Goal: Transaction & Acquisition: Register for event/course

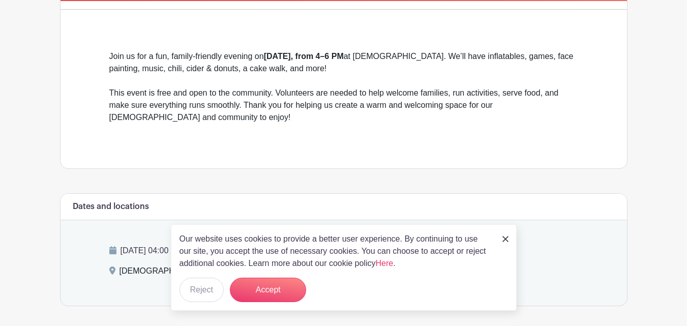
scroll to position [253, 0]
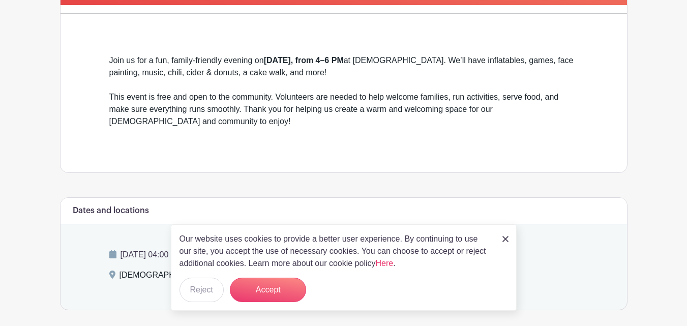
click at [504, 236] on img at bounding box center [505, 239] width 6 height 6
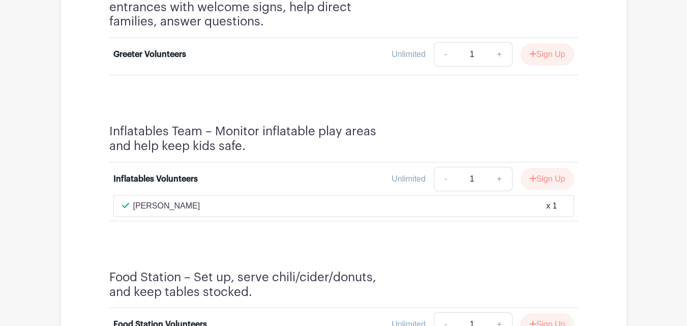
scroll to position [805, 0]
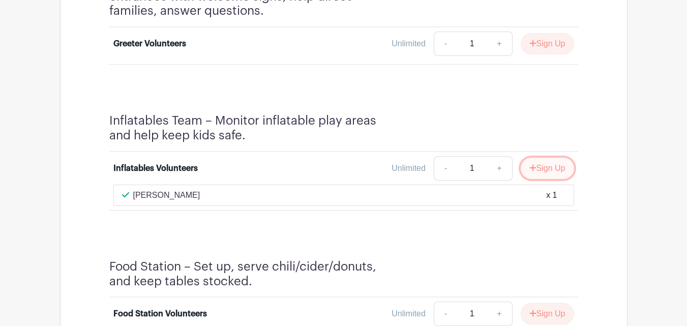
click at [546, 167] on button "Sign Up" at bounding box center [547, 168] width 53 height 21
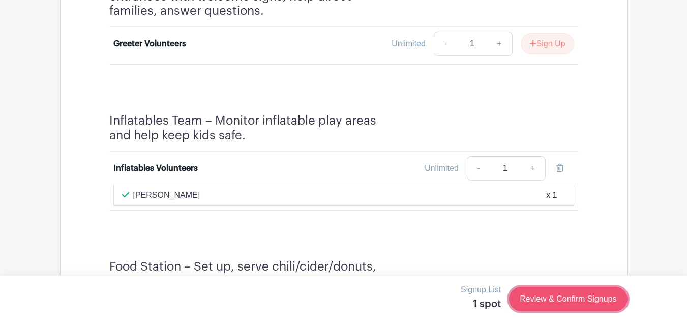
click at [551, 297] on link "Review & Confirm Signups" at bounding box center [568, 299] width 118 height 24
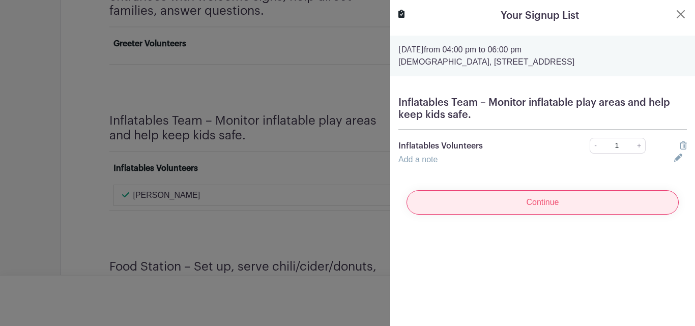
click at [539, 203] on input "Continue" at bounding box center [542, 202] width 272 height 24
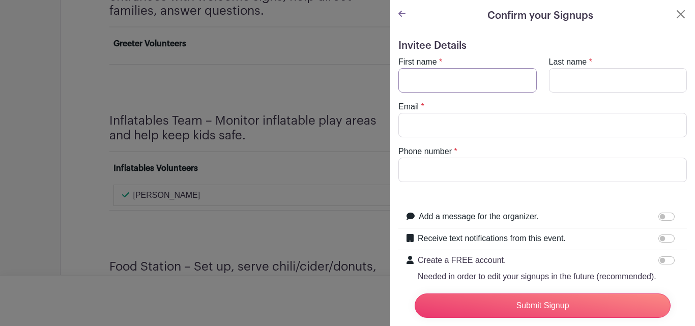
click at [426, 84] on input "First name" at bounding box center [467, 80] width 138 height 24
type input "[PERSON_NAME]"
click at [559, 86] on input "Last name" at bounding box center [618, 80] width 138 height 24
type input "[PERSON_NAME]"
click at [423, 126] on input "Email" at bounding box center [542, 125] width 288 height 24
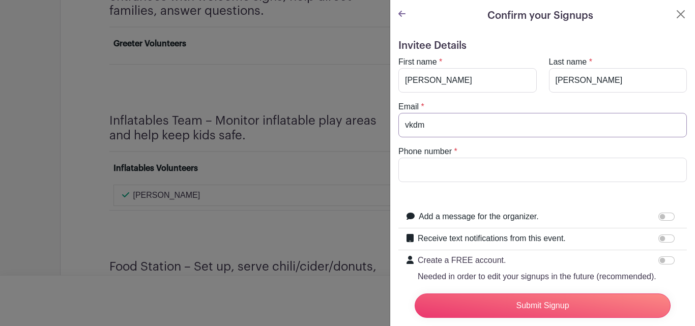
type input "[EMAIL_ADDRESS][DOMAIN_NAME]"
click at [472, 164] on input "Phone number" at bounding box center [542, 170] width 288 height 24
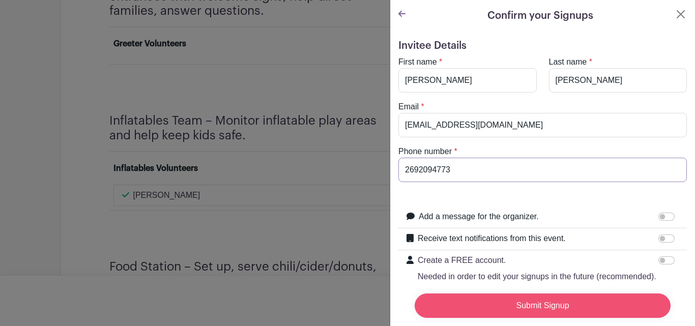
type input "2692094773"
click at [522, 297] on input "Submit Signup" at bounding box center [542, 305] width 256 height 24
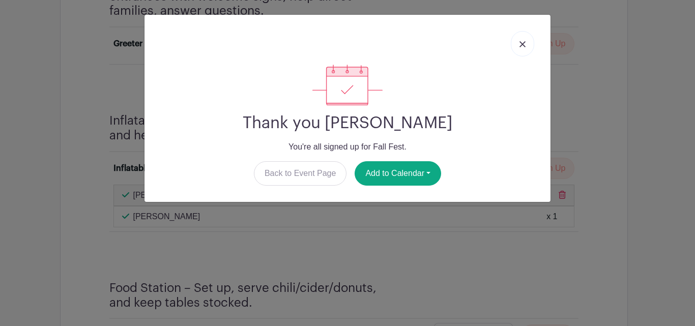
click at [520, 44] on img at bounding box center [522, 44] width 6 height 6
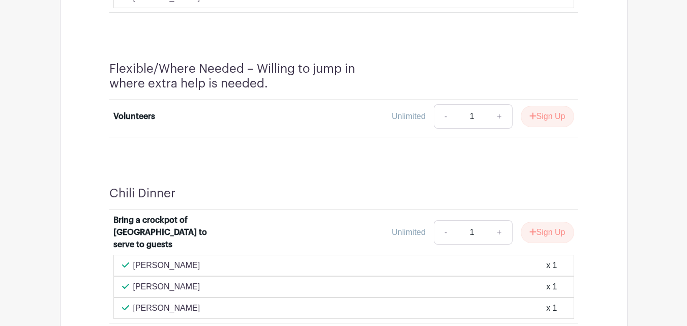
scroll to position [1580, 0]
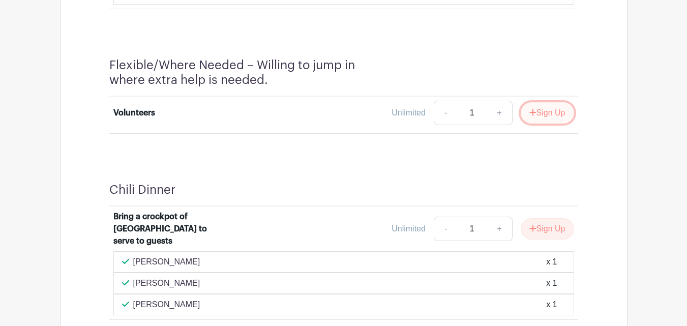
click at [550, 112] on button "Sign Up" at bounding box center [547, 112] width 53 height 21
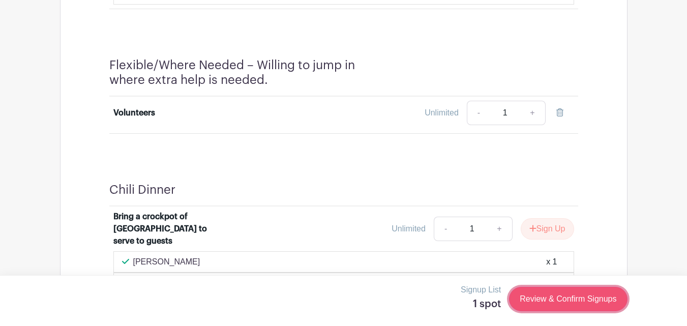
click at [586, 299] on link "Review & Confirm Signups" at bounding box center [568, 299] width 118 height 24
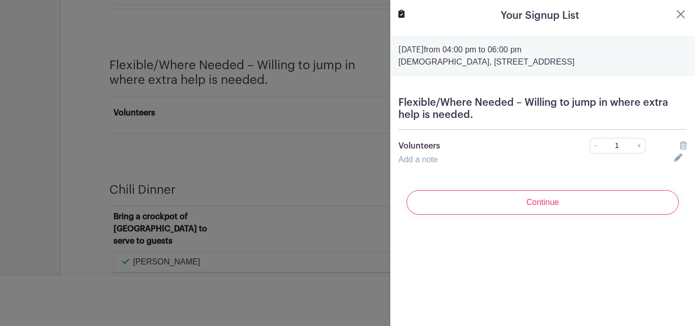
click at [517, 252] on div "Your Signup List [DATE] 04:00 pm to 06:00 pm [DEMOGRAPHIC_DATA], [STREET_ADDRES…" at bounding box center [541, 163] width 305 height 326
click at [584, 205] on input "Continue" at bounding box center [542, 202] width 272 height 24
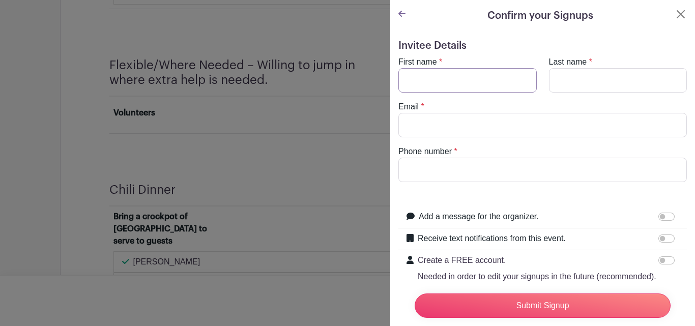
click at [425, 83] on input "First name" at bounding box center [467, 80] width 138 height 24
type input "Dar"
click at [561, 84] on input "Last name" at bounding box center [618, 80] width 138 height 24
type input "Warner"
click at [462, 126] on input "Email" at bounding box center [542, 125] width 288 height 24
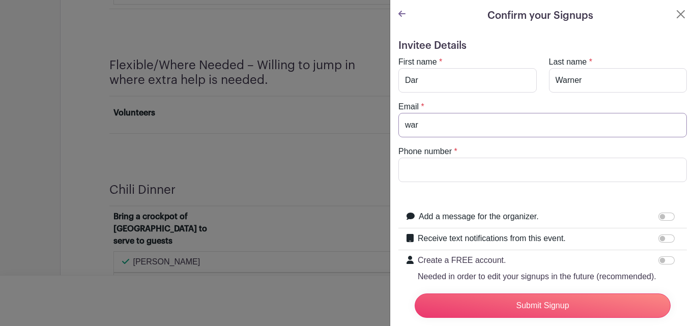
type input "[EMAIL_ADDRESS][DOMAIN_NAME]"
click at [459, 170] on input "Phone number" at bounding box center [542, 170] width 288 height 24
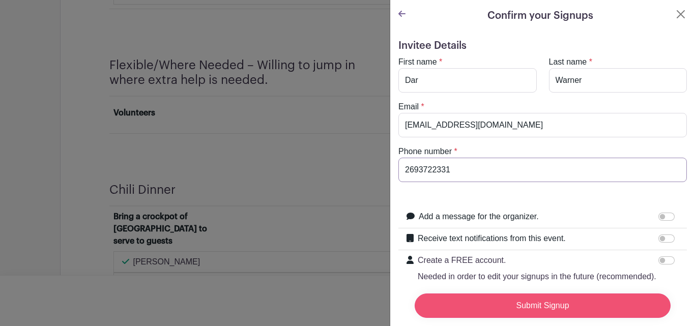
type input "2693722331"
click at [540, 296] on input "Submit Signup" at bounding box center [542, 305] width 256 height 24
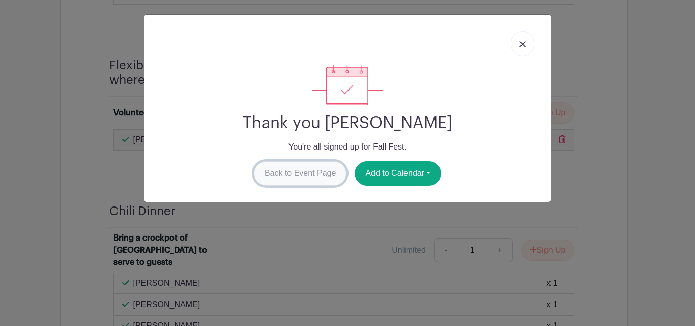
click at [318, 174] on link "Back to Event Page" at bounding box center [300, 173] width 93 height 24
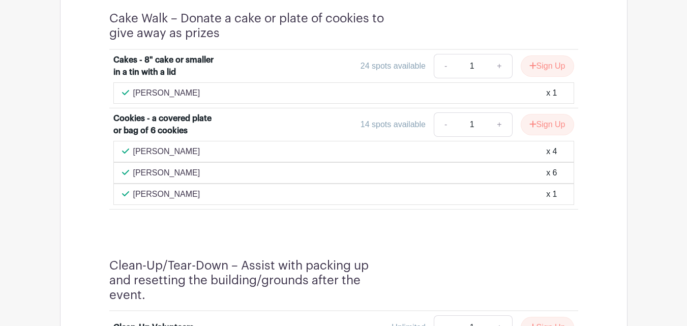
scroll to position [1217, 0]
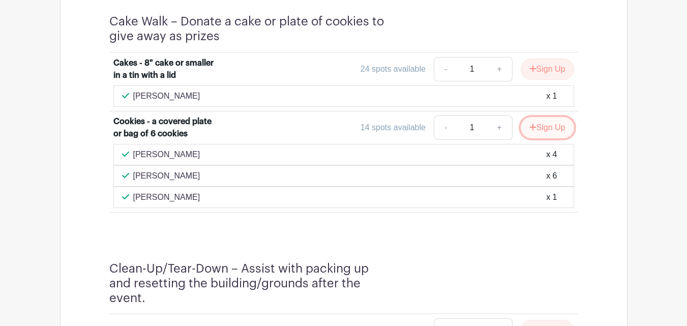
click at [553, 130] on button "Sign Up" at bounding box center [547, 127] width 53 height 21
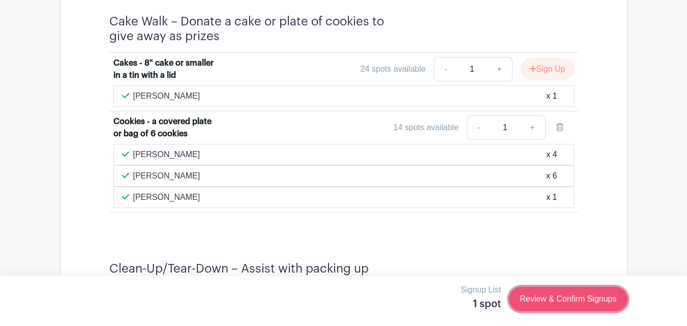
click at [550, 299] on link "Review & Confirm Signups" at bounding box center [568, 299] width 118 height 24
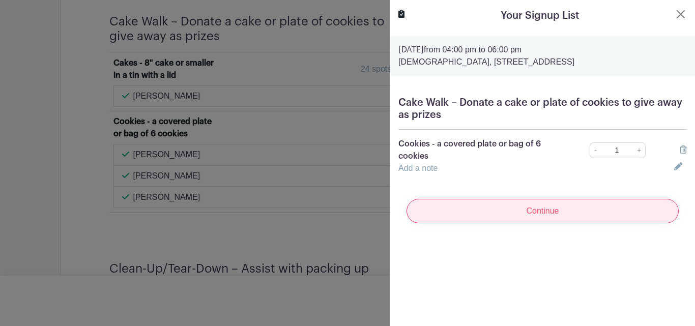
click at [559, 210] on input "Continue" at bounding box center [542, 211] width 272 height 24
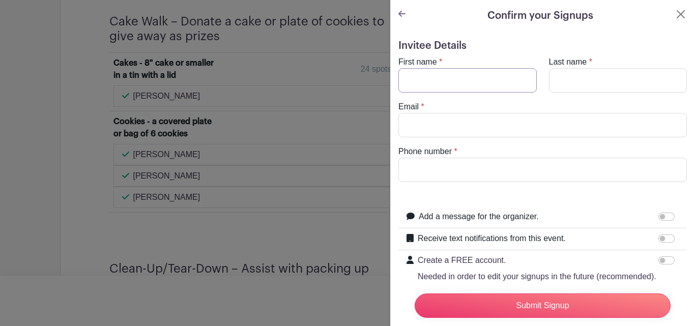
click at [517, 84] on input "First name" at bounding box center [467, 80] width 138 height 24
type input "Pat"
click at [556, 85] on input "Last name" at bounding box center [618, 80] width 138 height 24
type input "Warner"
click at [495, 122] on input "Email" at bounding box center [542, 125] width 288 height 24
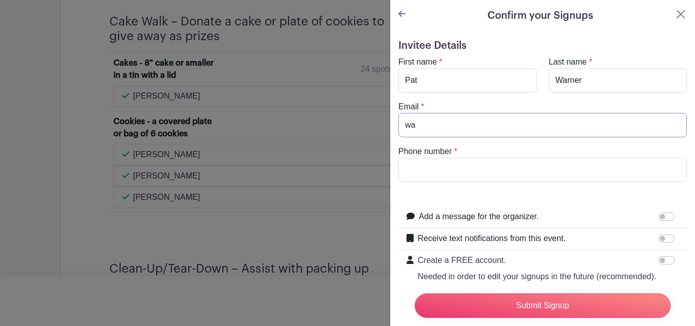
type input "[EMAIL_ADDRESS][DOMAIN_NAME]"
click at [499, 170] on input "Phone number" at bounding box center [542, 170] width 288 height 24
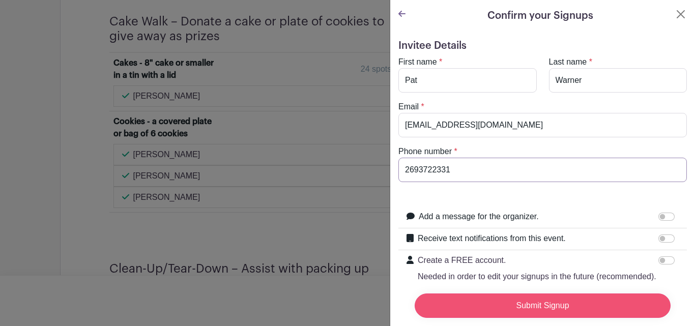
type input "2693722331"
click at [540, 296] on input "Submit Signup" at bounding box center [542, 305] width 256 height 24
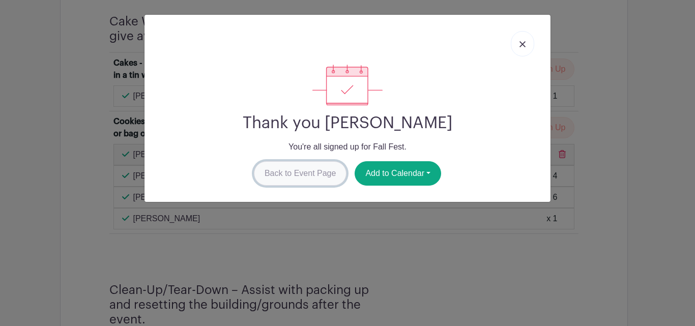
click at [290, 175] on link "Back to Event Page" at bounding box center [300, 173] width 93 height 24
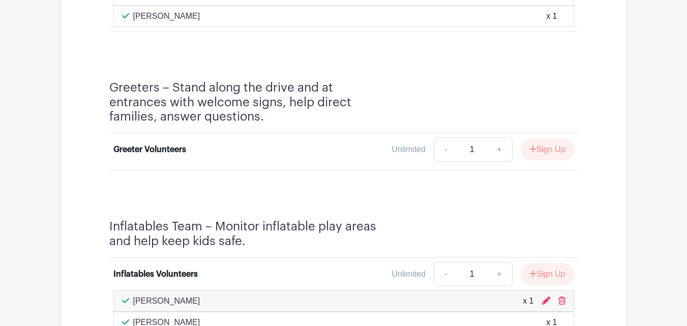
scroll to position [806, 0]
